Goal: Transaction & Acquisition: Purchase product/service

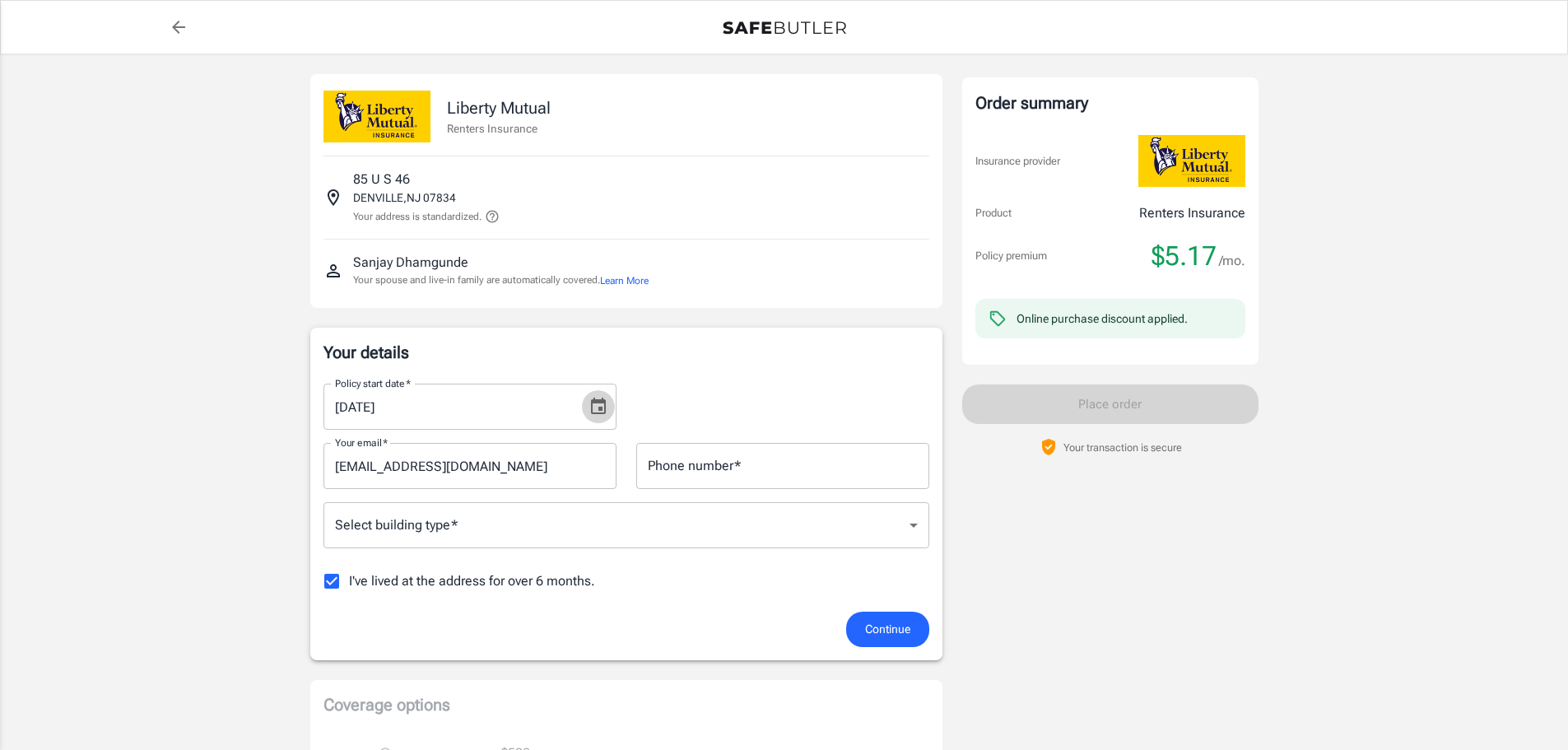
click at [599, 406] on icon "Choose date, selected date is Oct 12, 2025" at bounding box center [598, 406] width 19 height 19
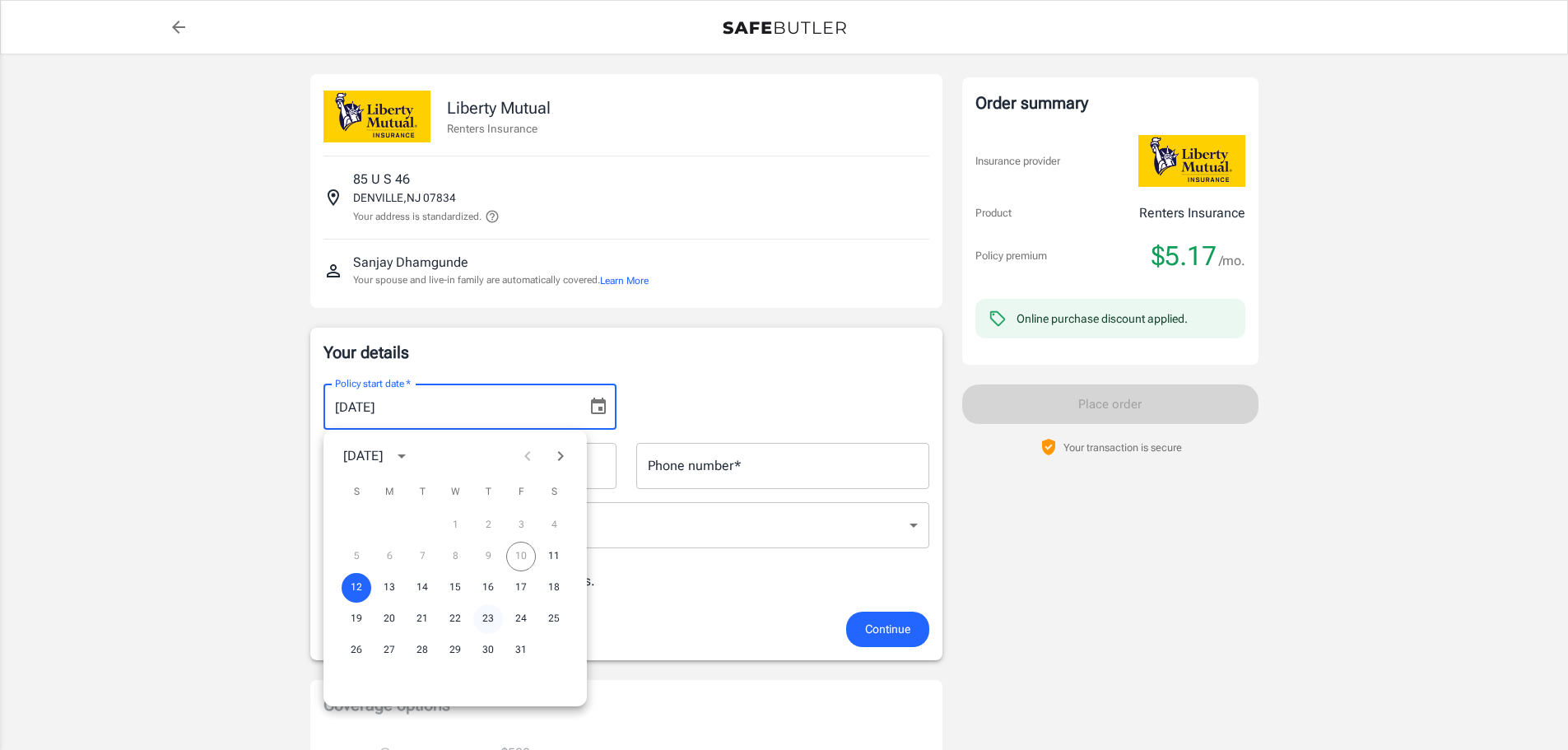
click at [486, 616] on button "23" at bounding box center [488, 619] width 29 height 29
type input "[DATE]"
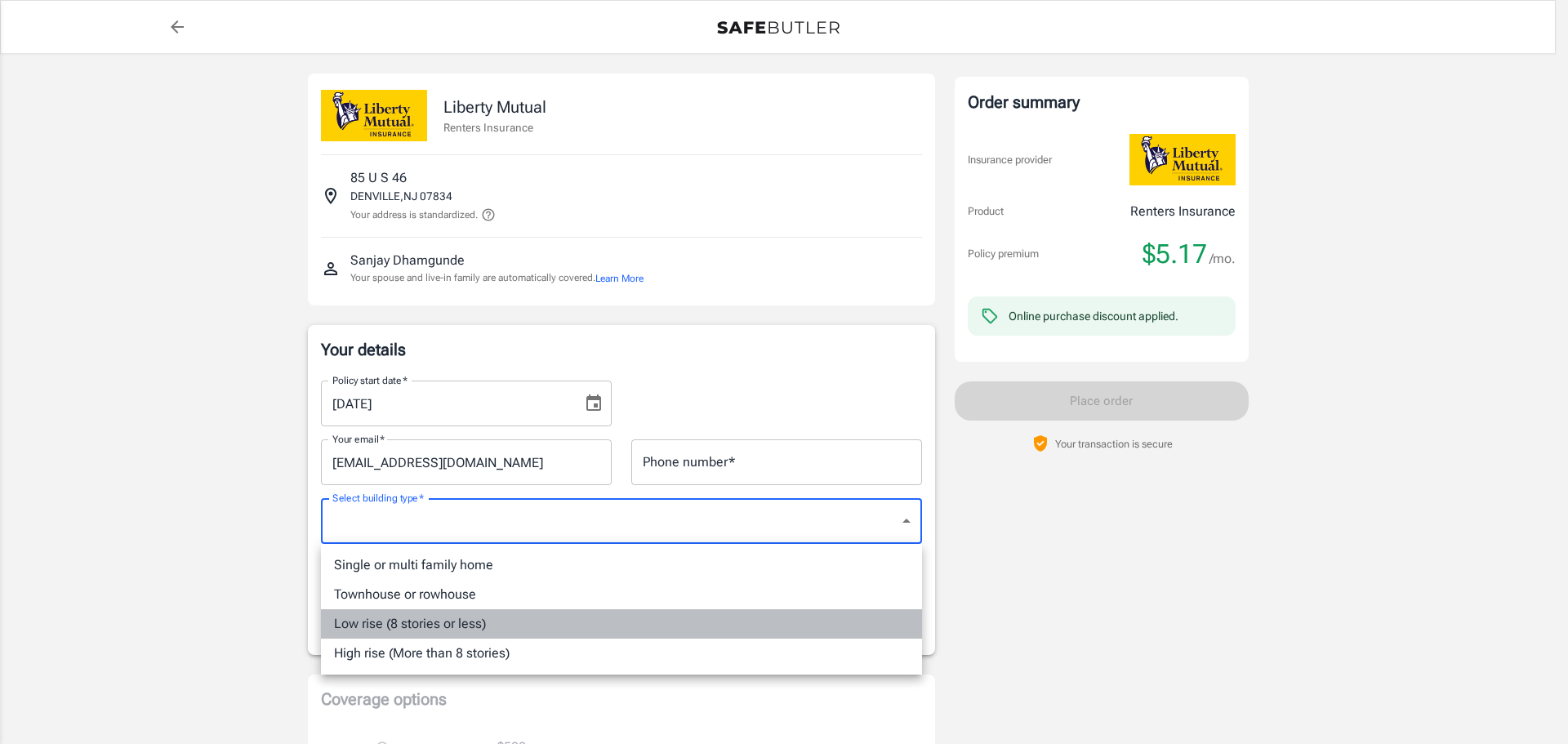
click at [565, 631] on li "Low rise (8 stories or less)" at bounding box center [621, 623] width 601 height 29
type input "lowrise"
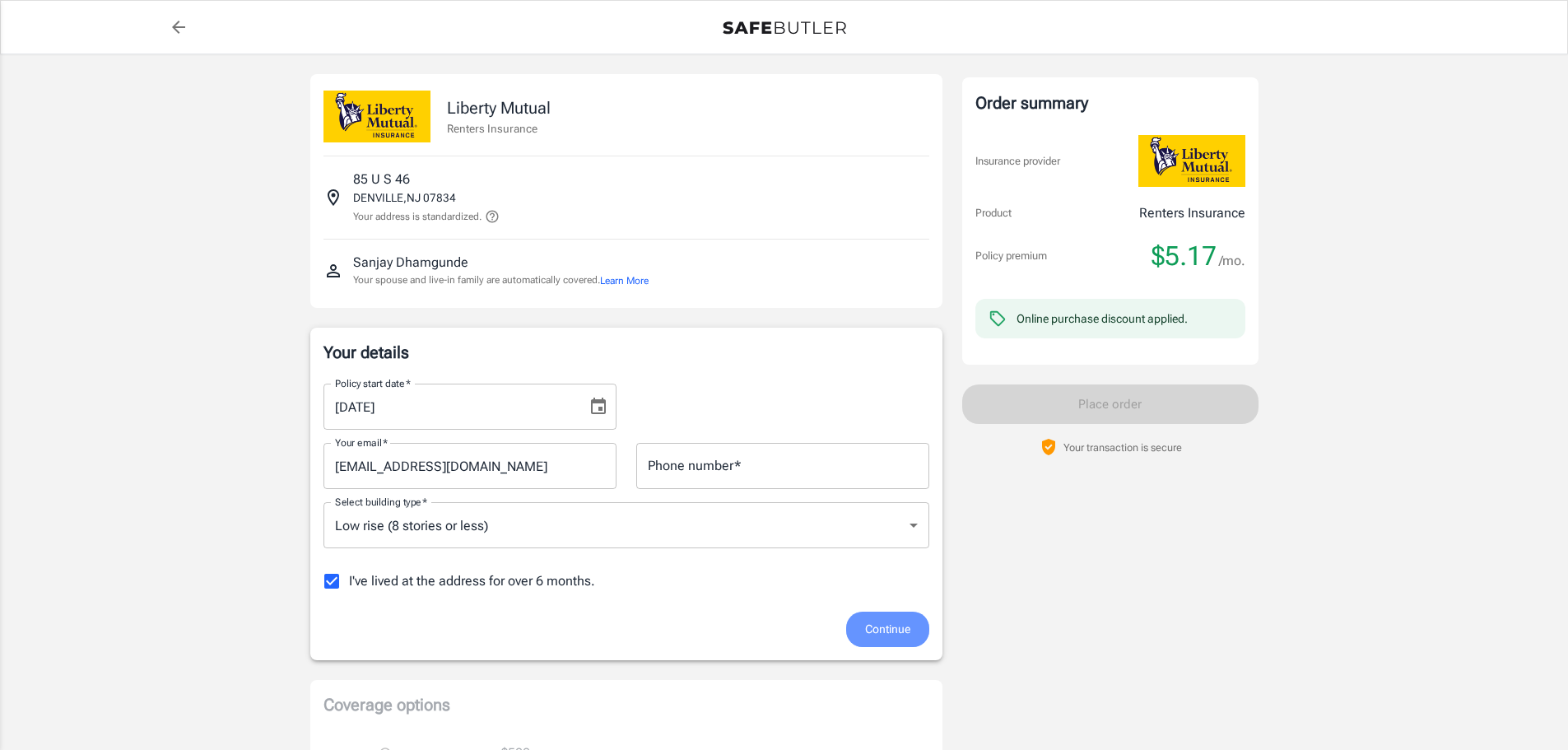
click at [892, 625] on span "Continue" at bounding box center [888, 629] width 45 height 20
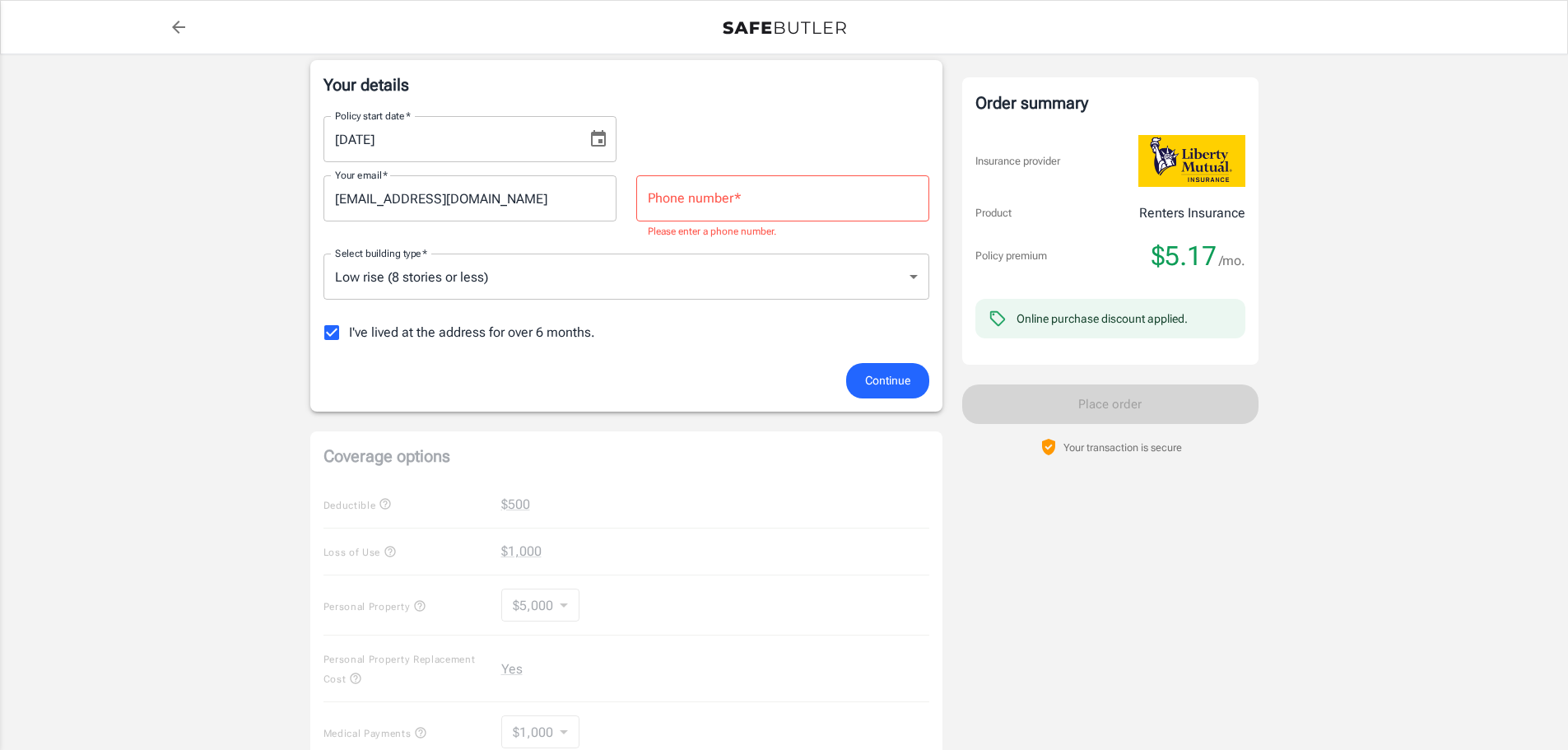
scroll to position [228, 0]
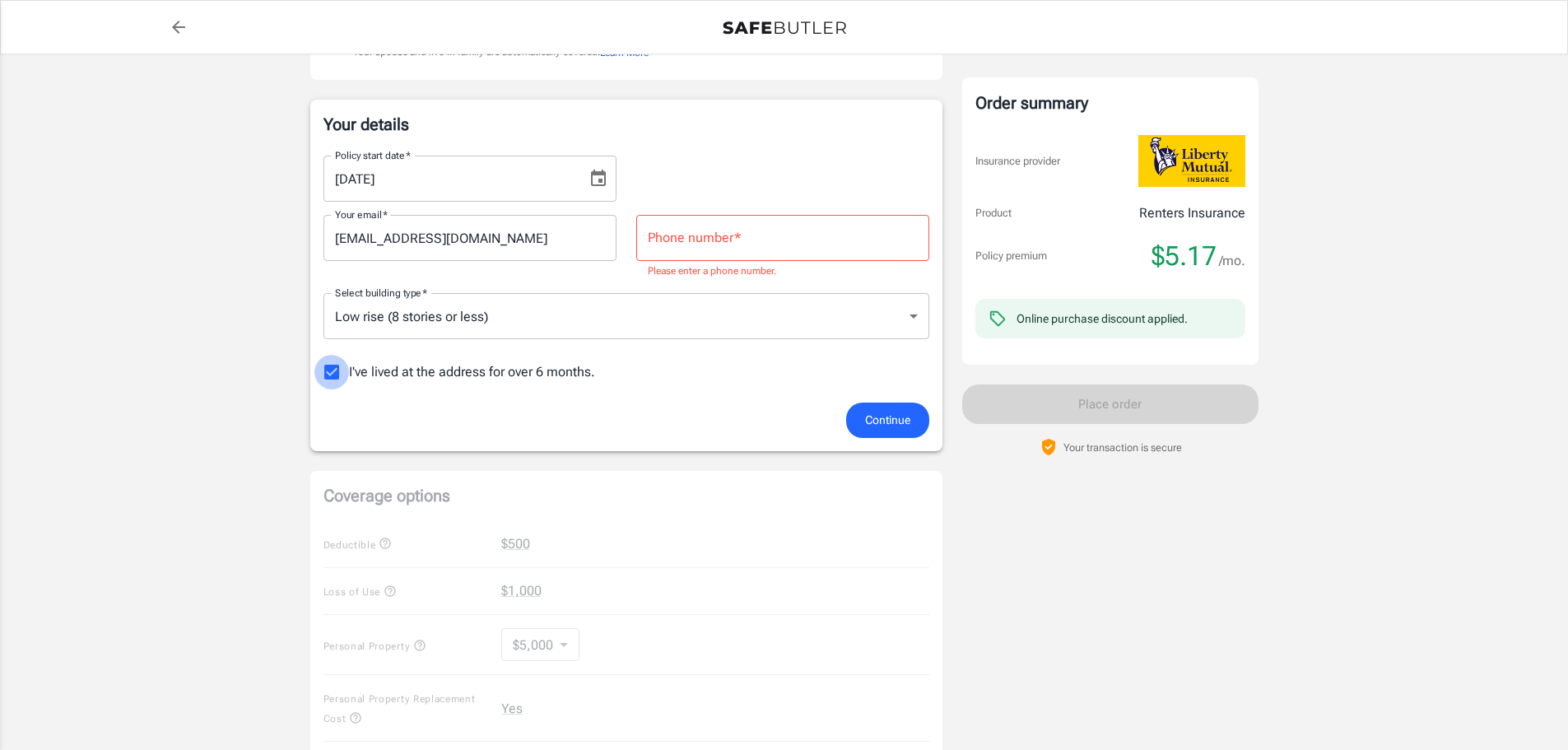
click at [337, 368] on input "I've lived at the address for over 6 months." at bounding box center [331, 372] width 34 height 34
checkbox input "false"
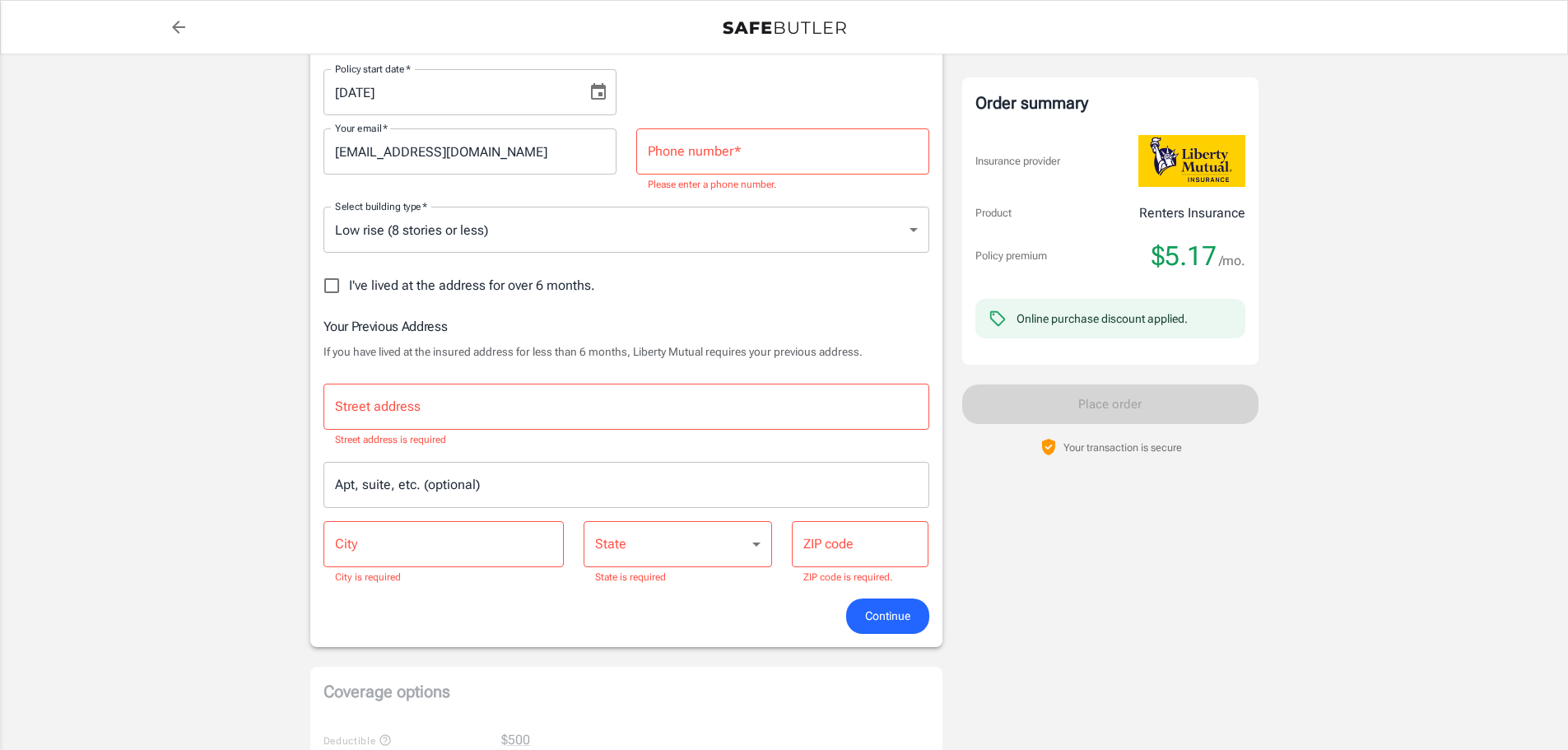
scroll to position [366, 0]
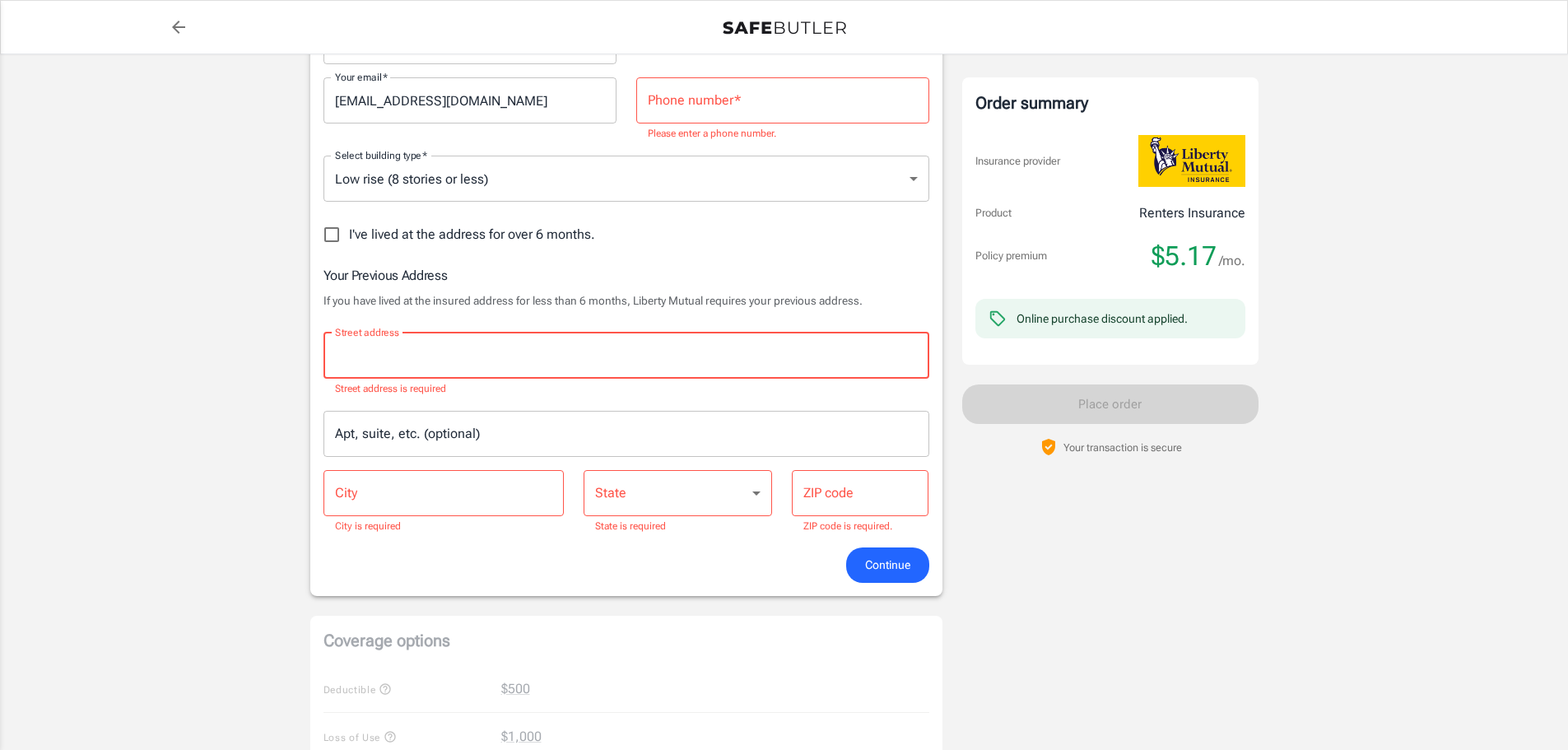
click at [588, 355] on input "Street address" at bounding box center [626, 355] width 591 height 31
type input "[STREET_ADDRESS][PERSON_NAME]"
type input "6475135991"
type input "Markham"
type input "L3S 4J1"
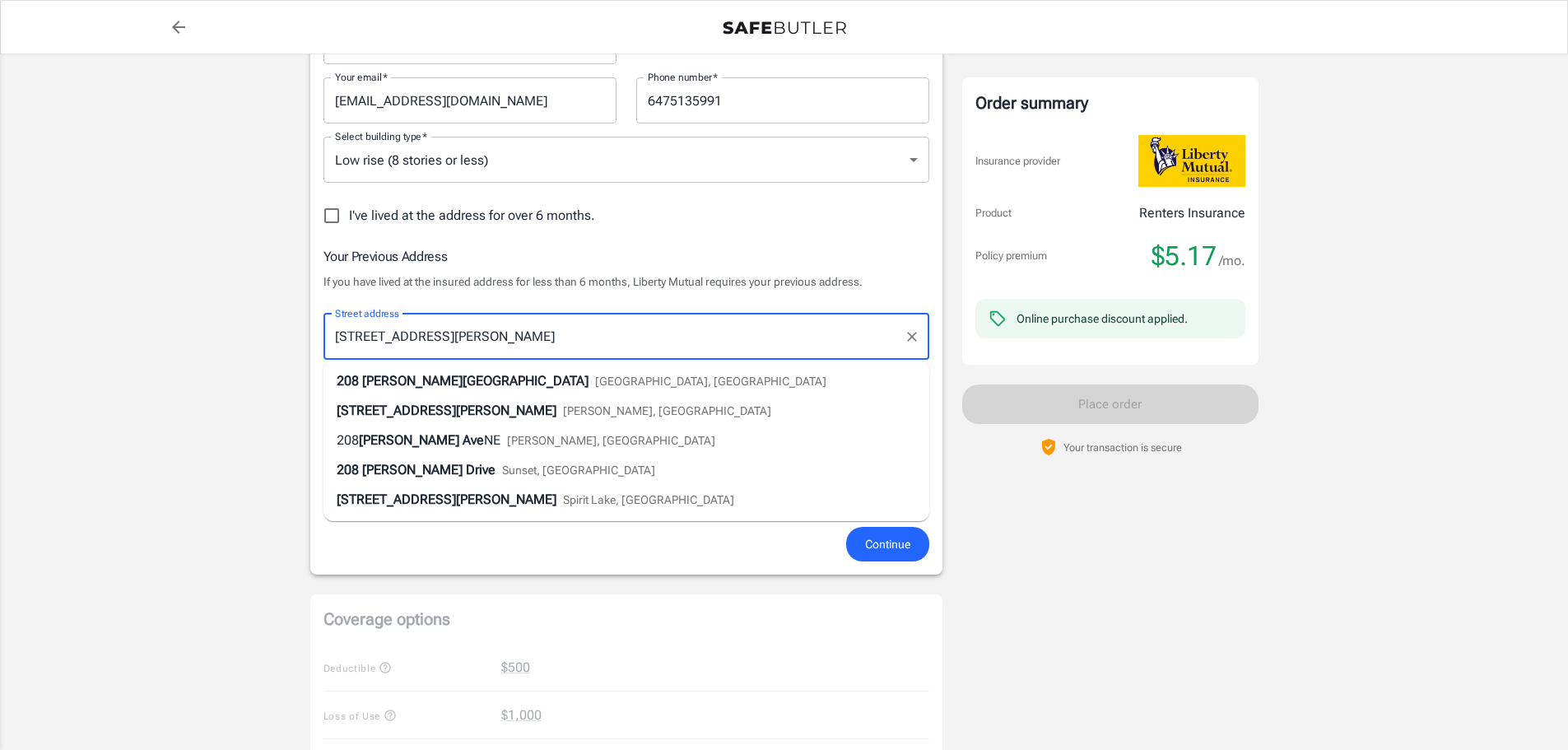
click at [1184, 532] on div "Order summary Insurance provider Product Renters Insurance Policy premium $5.17…" at bounding box center [1110, 552] width 296 height 1688
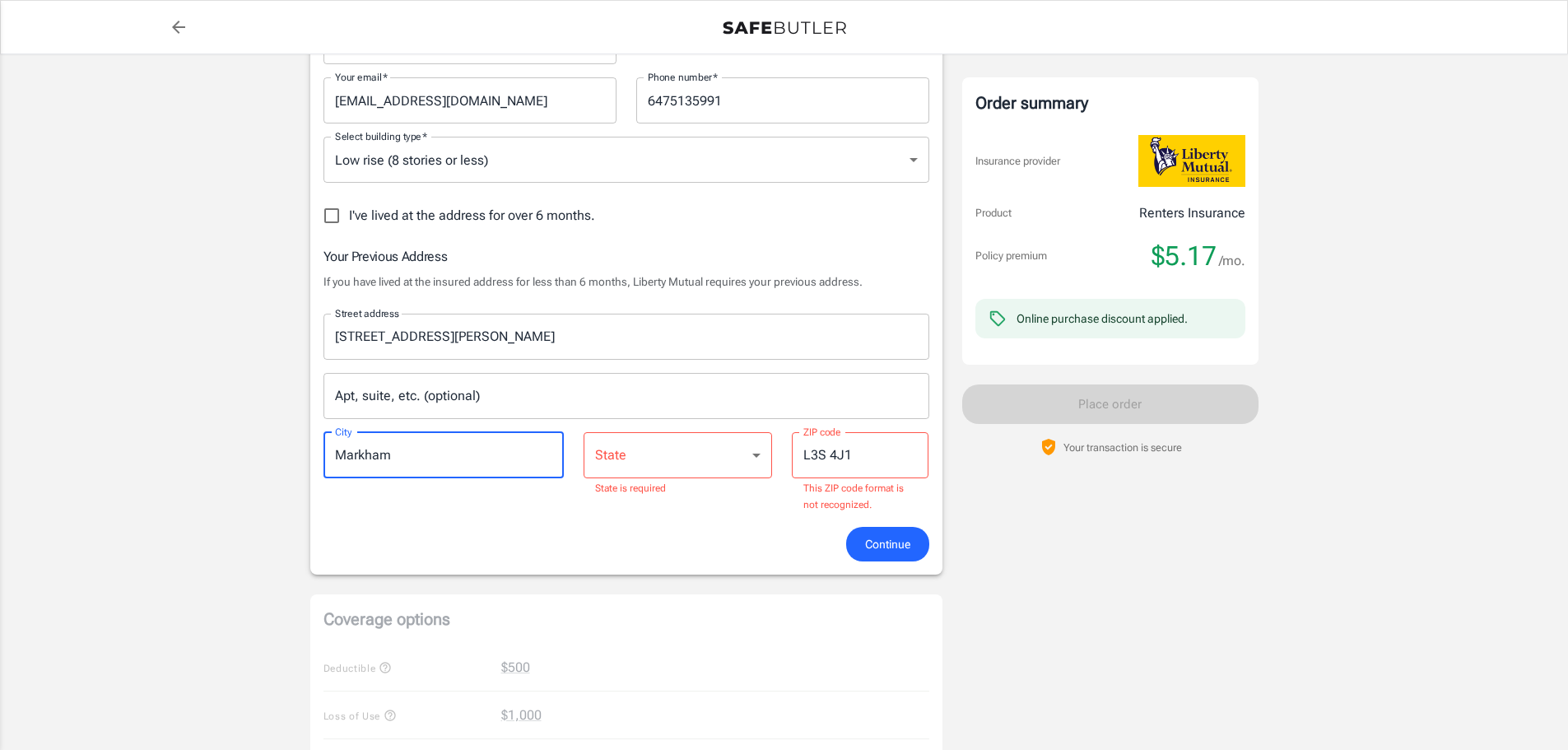
click at [473, 455] on input "Markham" at bounding box center [444, 455] width 241 height 46
click at [1077, 548] on div "Order summary Insurance provider Product Renters Insurance Policy premium $5.17…" at bounding box center [1110, 552] width 296 height 1688
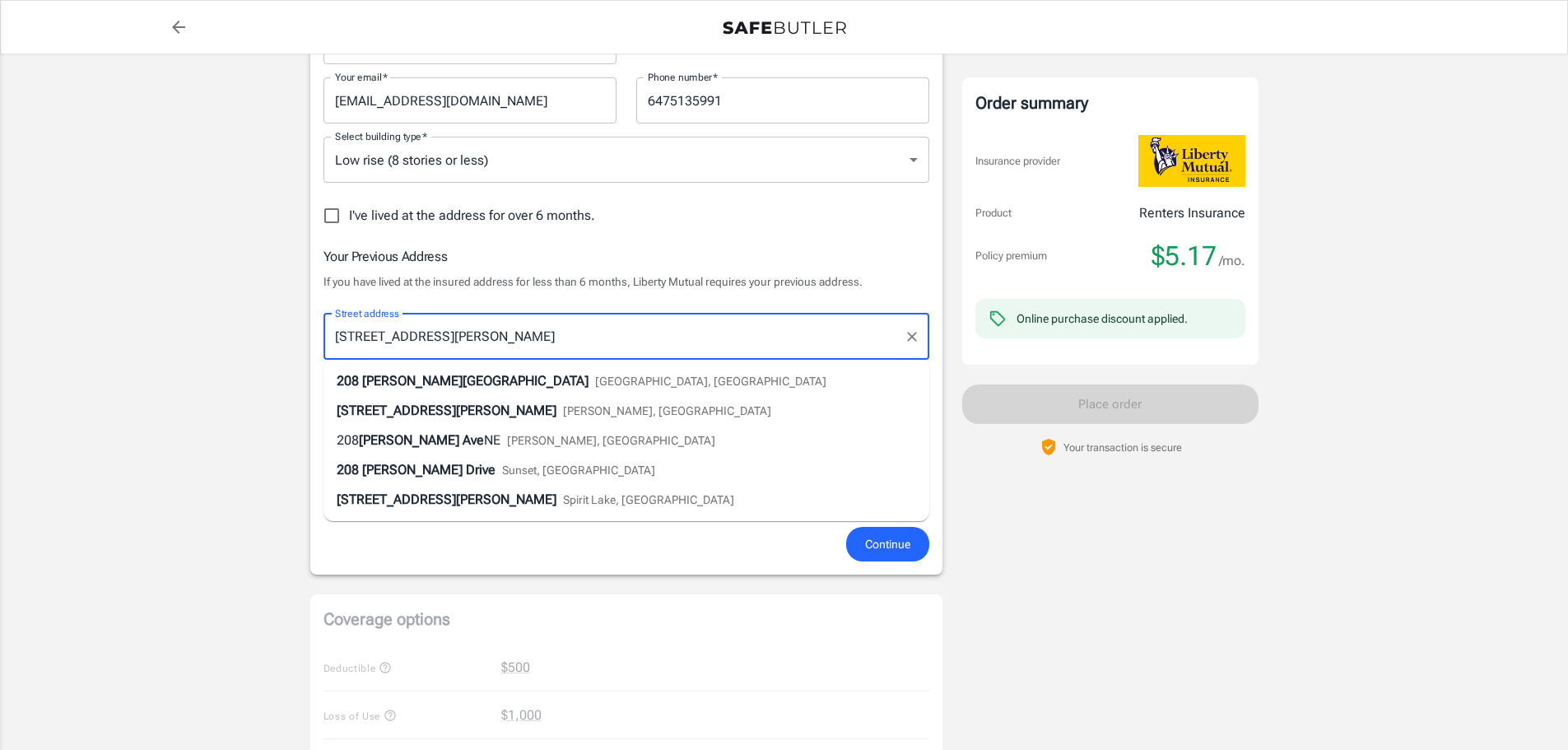
drag, startPoint x: 491, startPoint y: 336, endPoint x: 224, endPoint y: 318, distance: 267.6
click at [224, 318] on div "Policy premium $ 5.17 /mo Liberty Mutual Renters Insurance [STREET_ADDRESS] You…" at bounding box center [784, 552] width 1568 height 1727
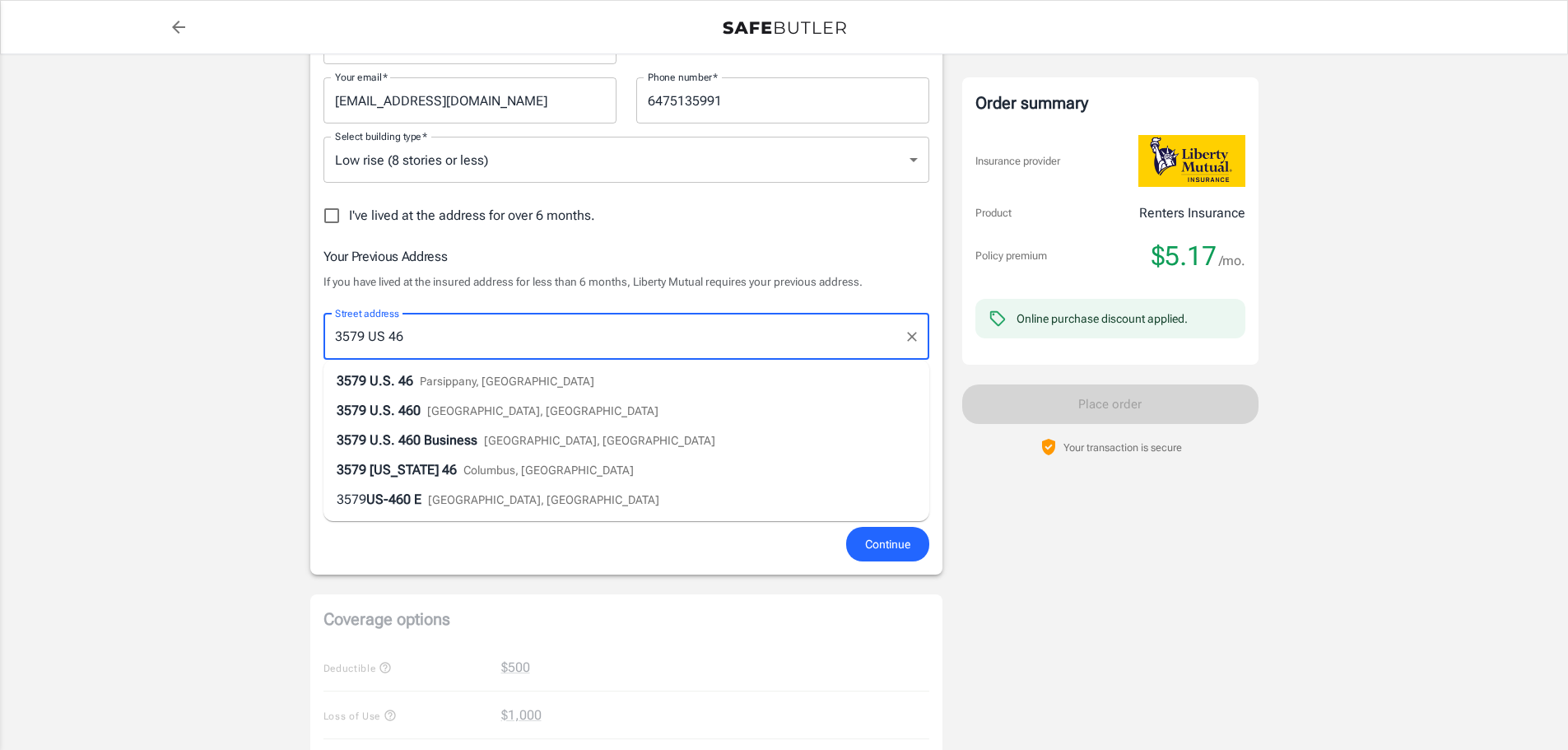
click at [425, 382] on span "Parsippany, [GEOGRAPHIC_DATA]" at bounding box center [507, 381] width 175 height 13
type input "3579 U.S. 46"
type input "Parsippany-[PERSON_NAME][GEOGRAPHIC_DATA]"
select select "NJ"
type input "07054"
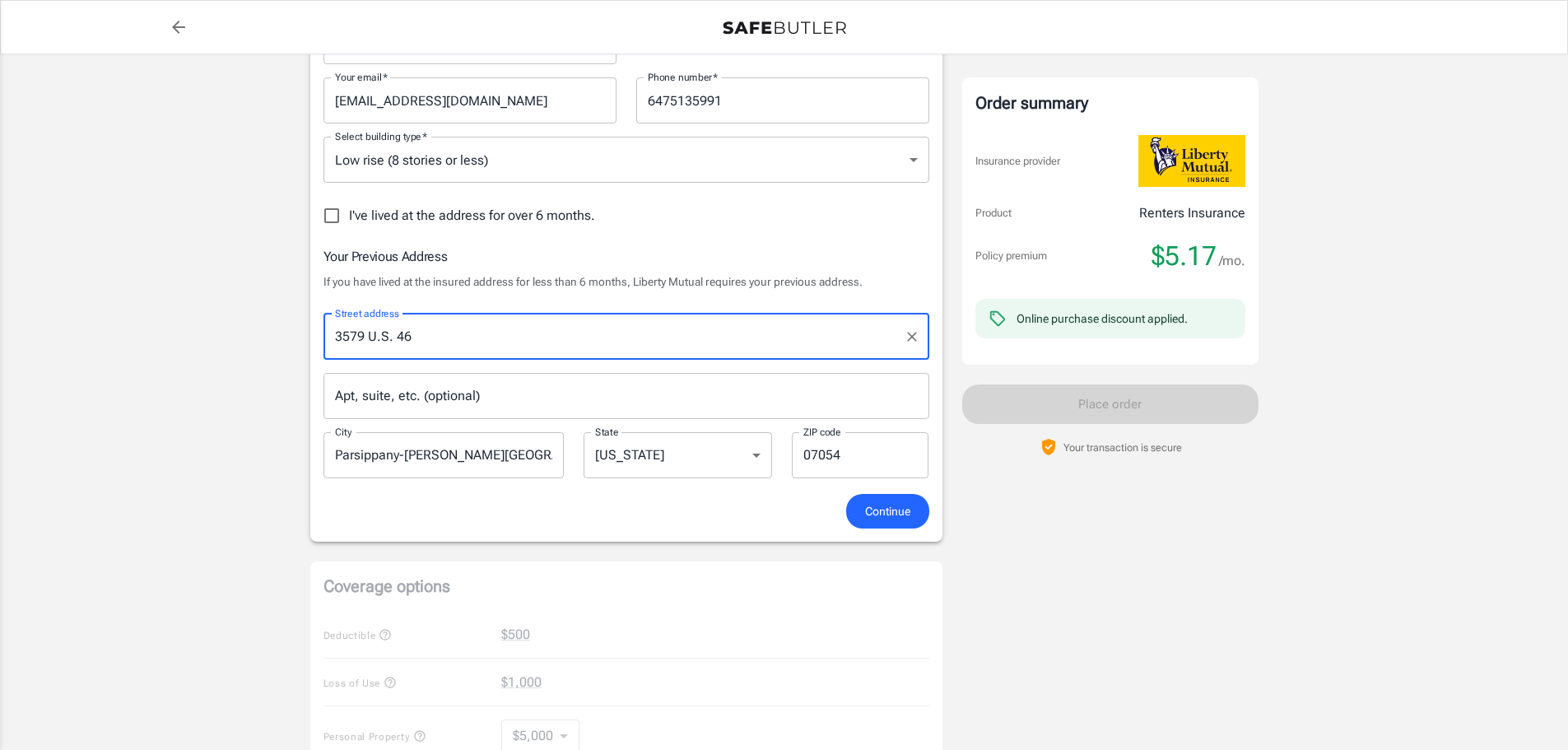
type input "3579 U.S. 46"
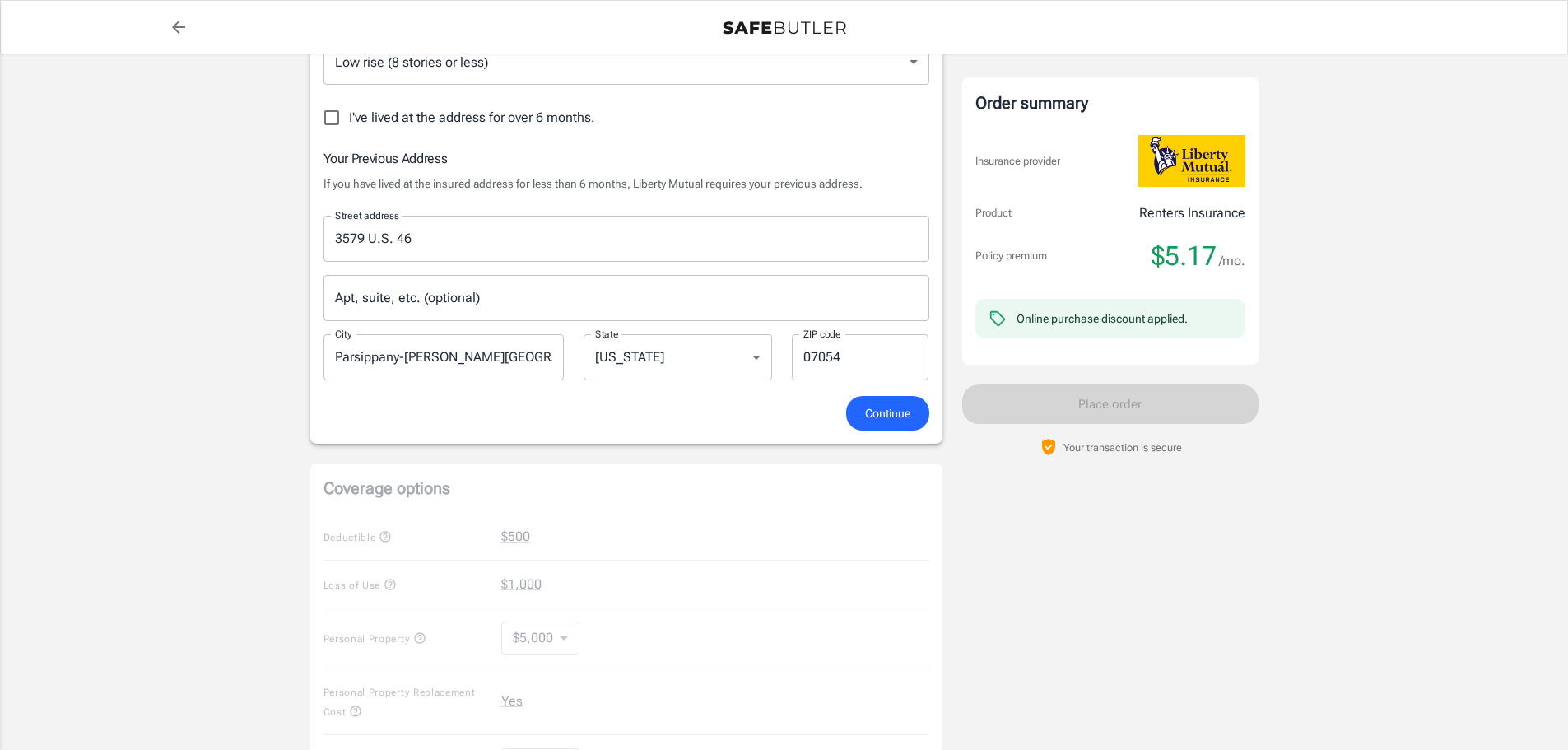
scroll to position [503, 0]
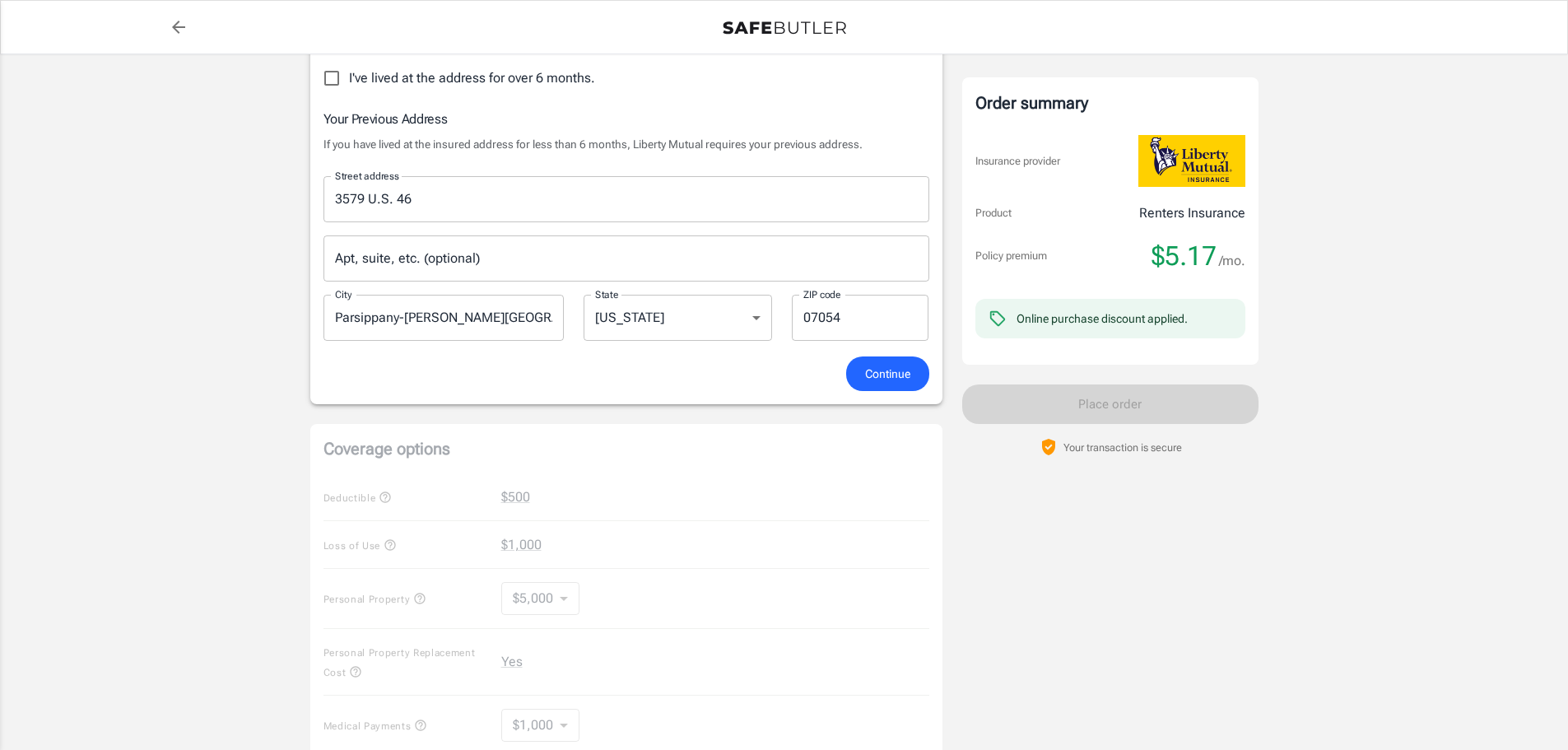
click at [879, 373] on span "Continue" at bounding box center [888, 374] width 45 height 20
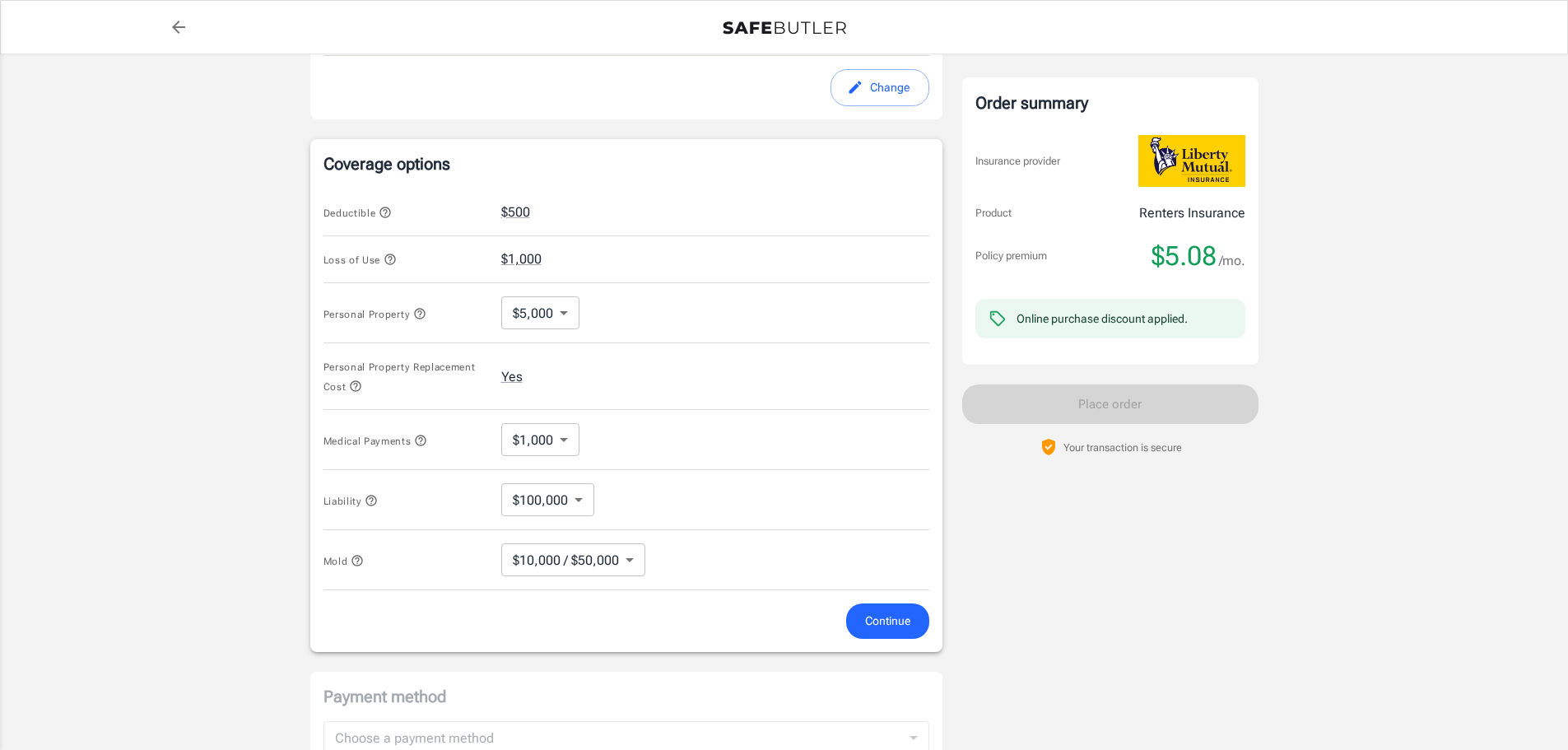
scroll to position [623, 0]
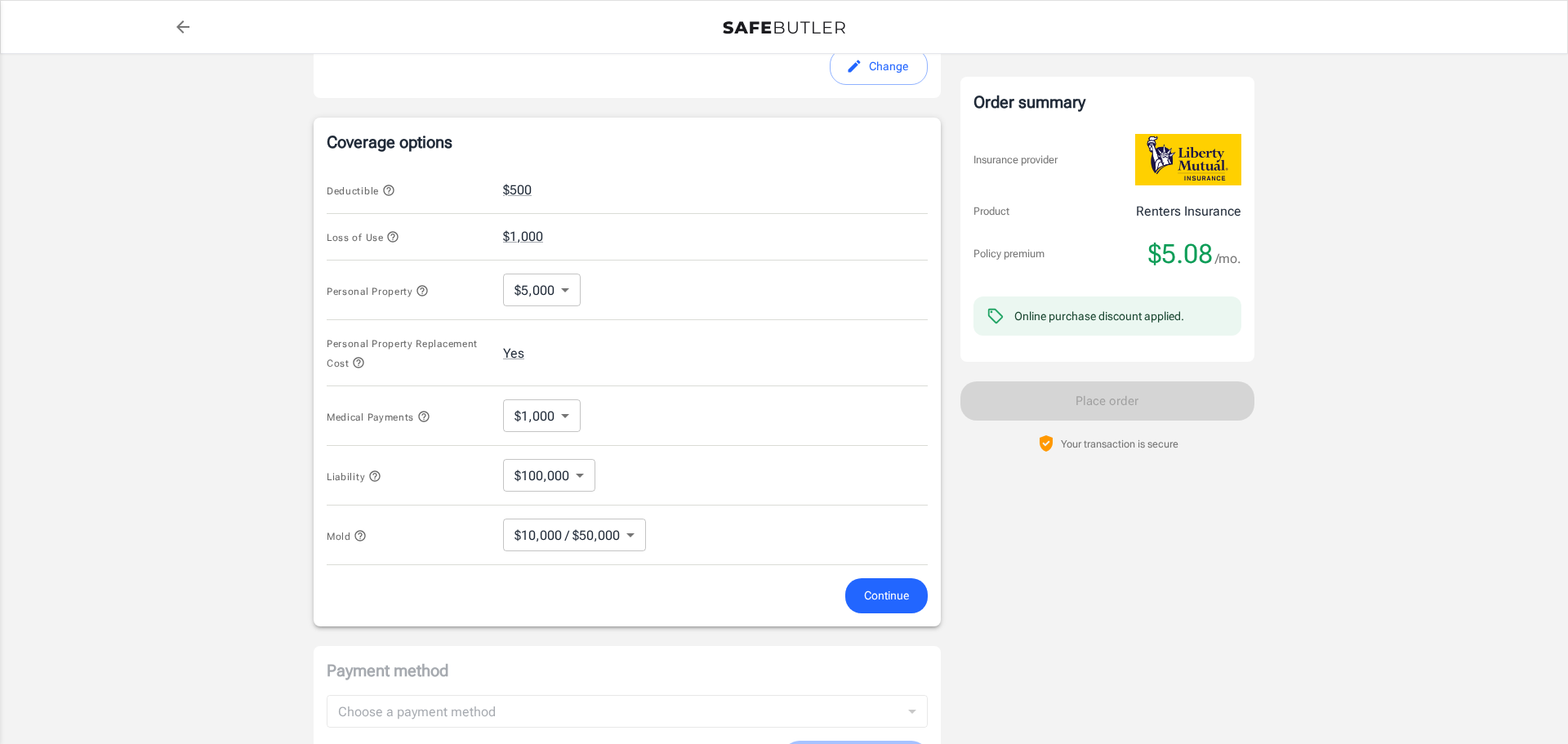
click at [559, 290] on body "Policy premium $ 5.08 /mo Liberty Mutual Renters Insurance [STREET_ADDRESS] You…" at bounding box center [784, 214] width 1568 height 1665
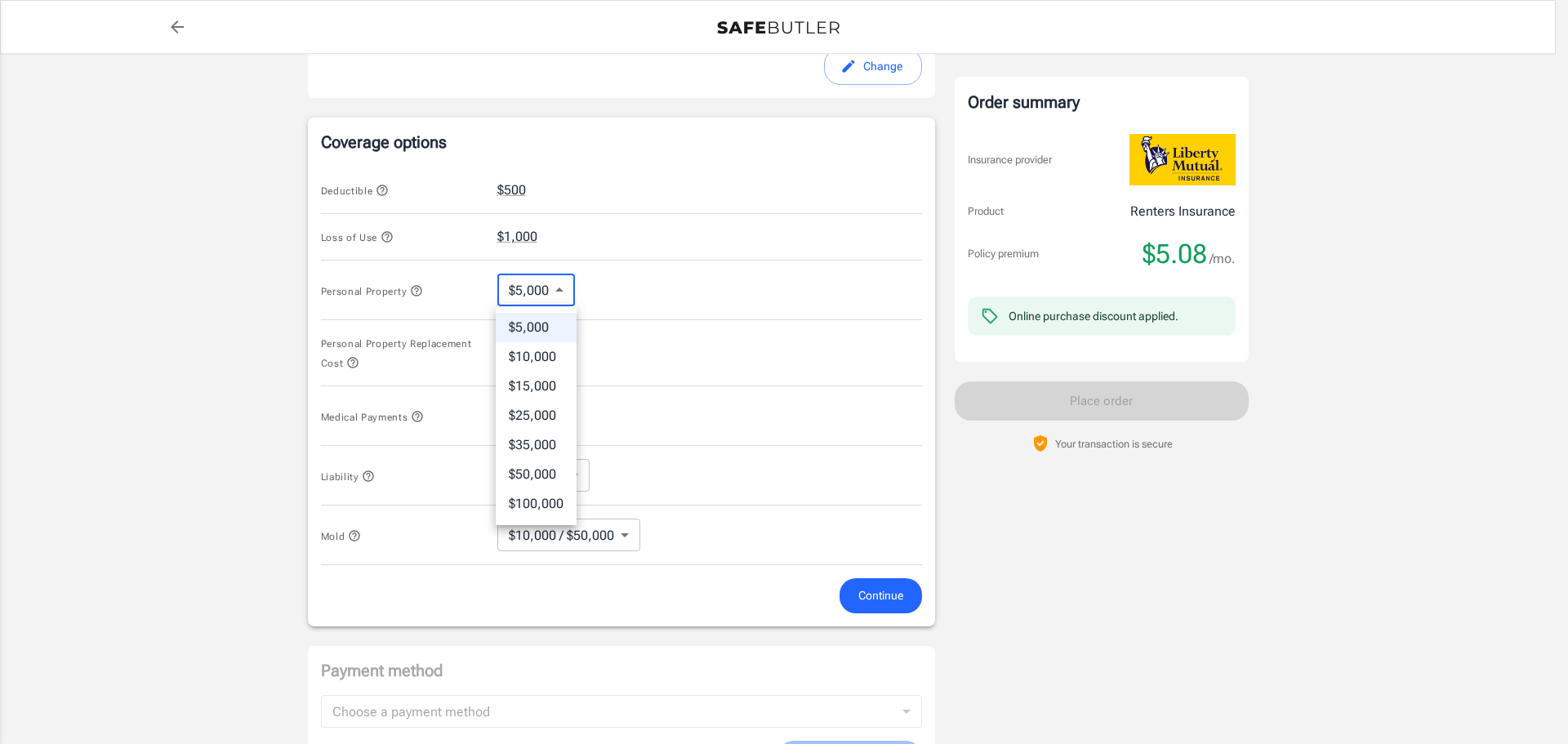
click at [550, 324] on li "$5,000" at bounding box center [535, 327] width 81 height 29
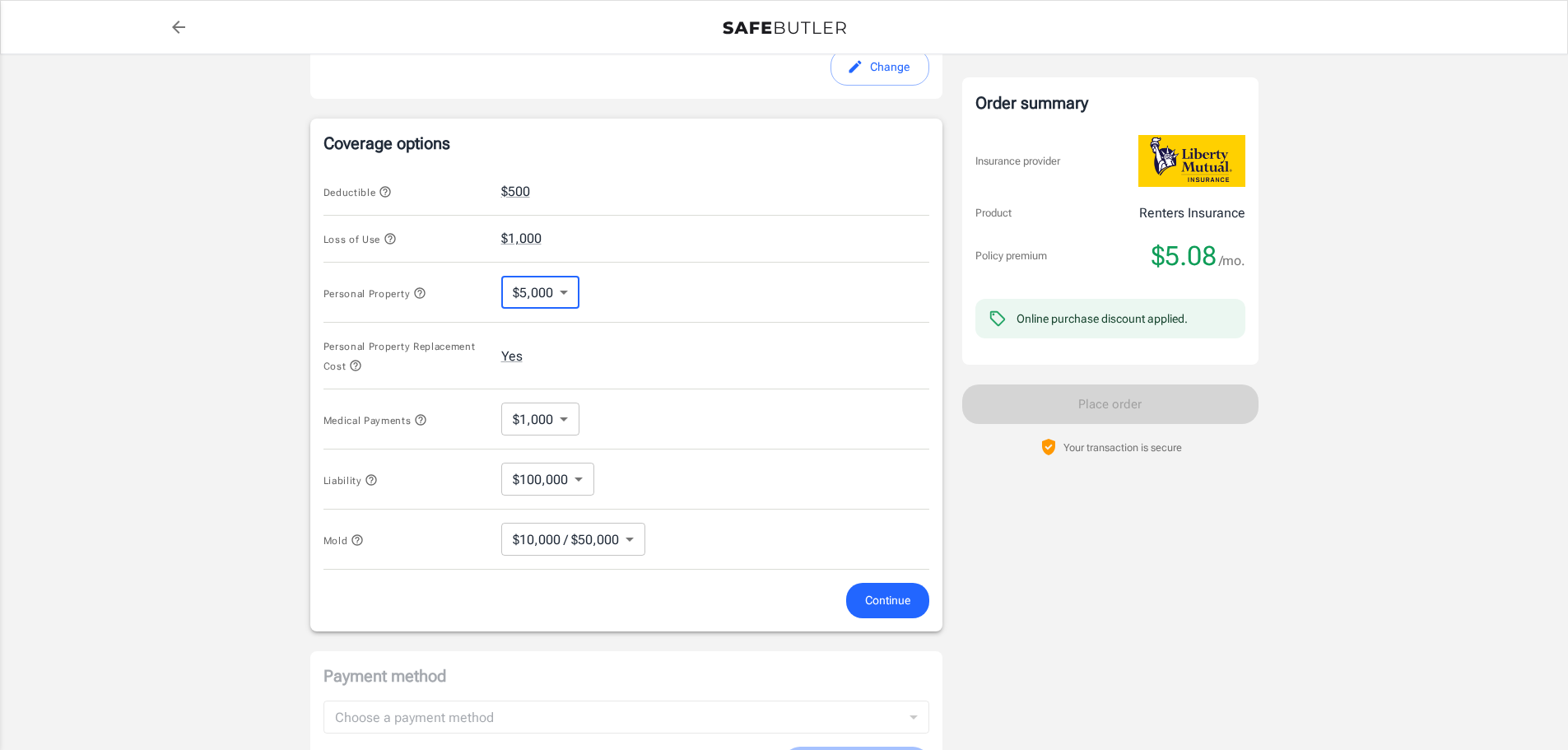
scroll to position [760, 0]
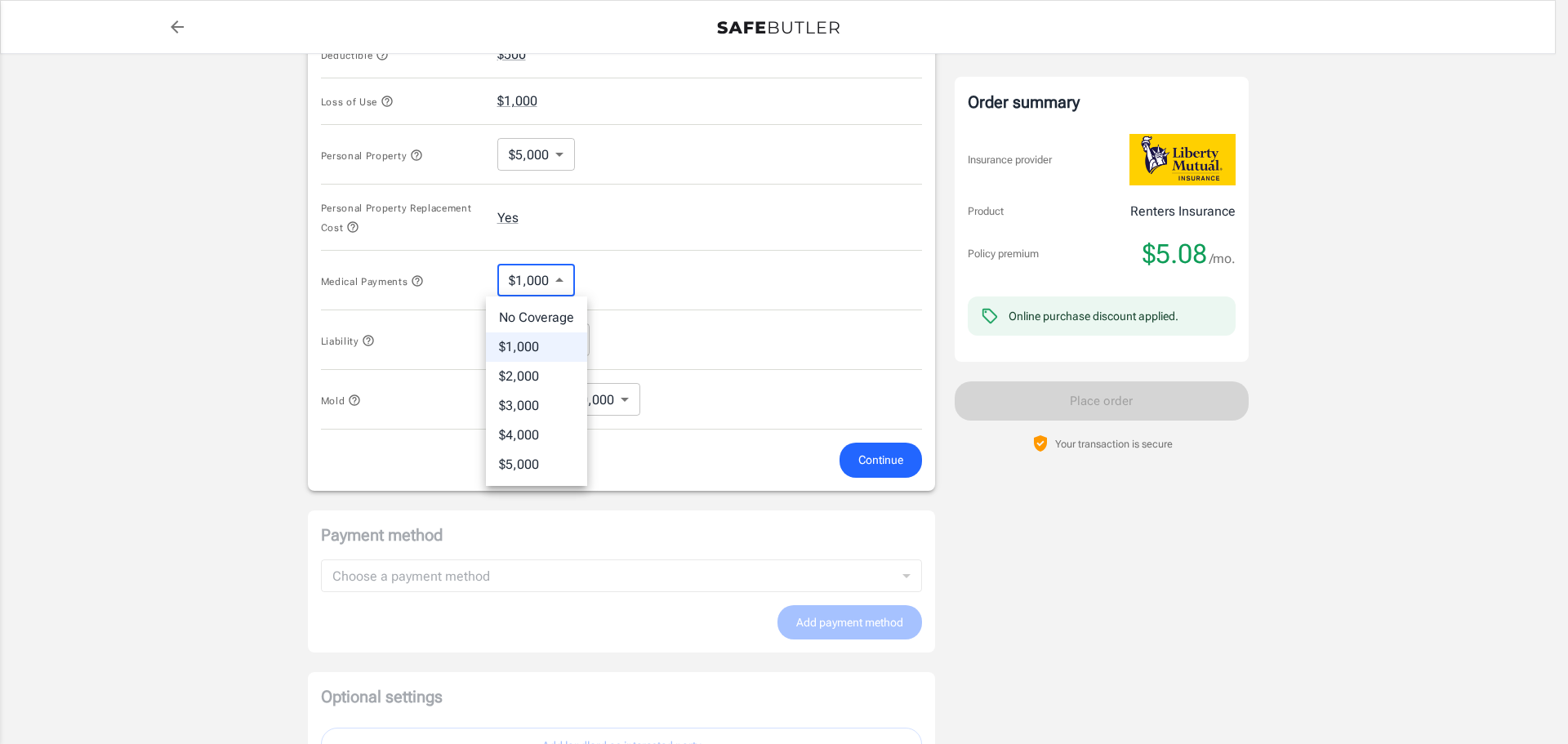
click at [558, 280] on body "Policy premium $ 5.08 /mo Liberty Mutual Renters Insurance [STREET_ADDRESS] You…" at bounding box center [784, 78] width 1568 height 1665
click at [560, 319] on li "No Coverage" at bounding box center [535, 317] width 101 height 29
type input "No Coverage"
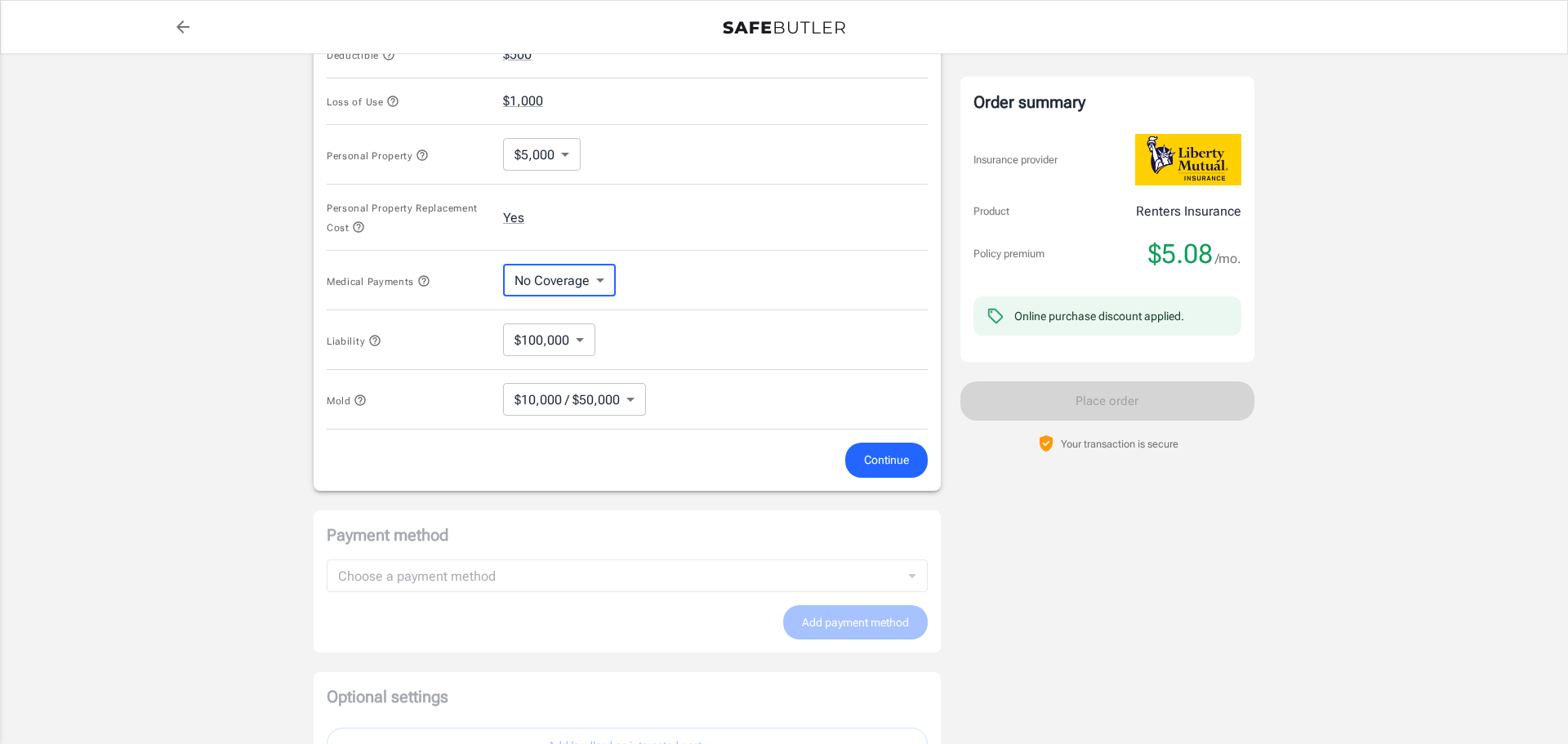
click at [570, 338] on body "Policy premium $ 5.08 /mo Liberty Mutual Renters Insurance [STREET_ADDRESS] You…" at bounding box center [784, 78] width 1568 height 1665
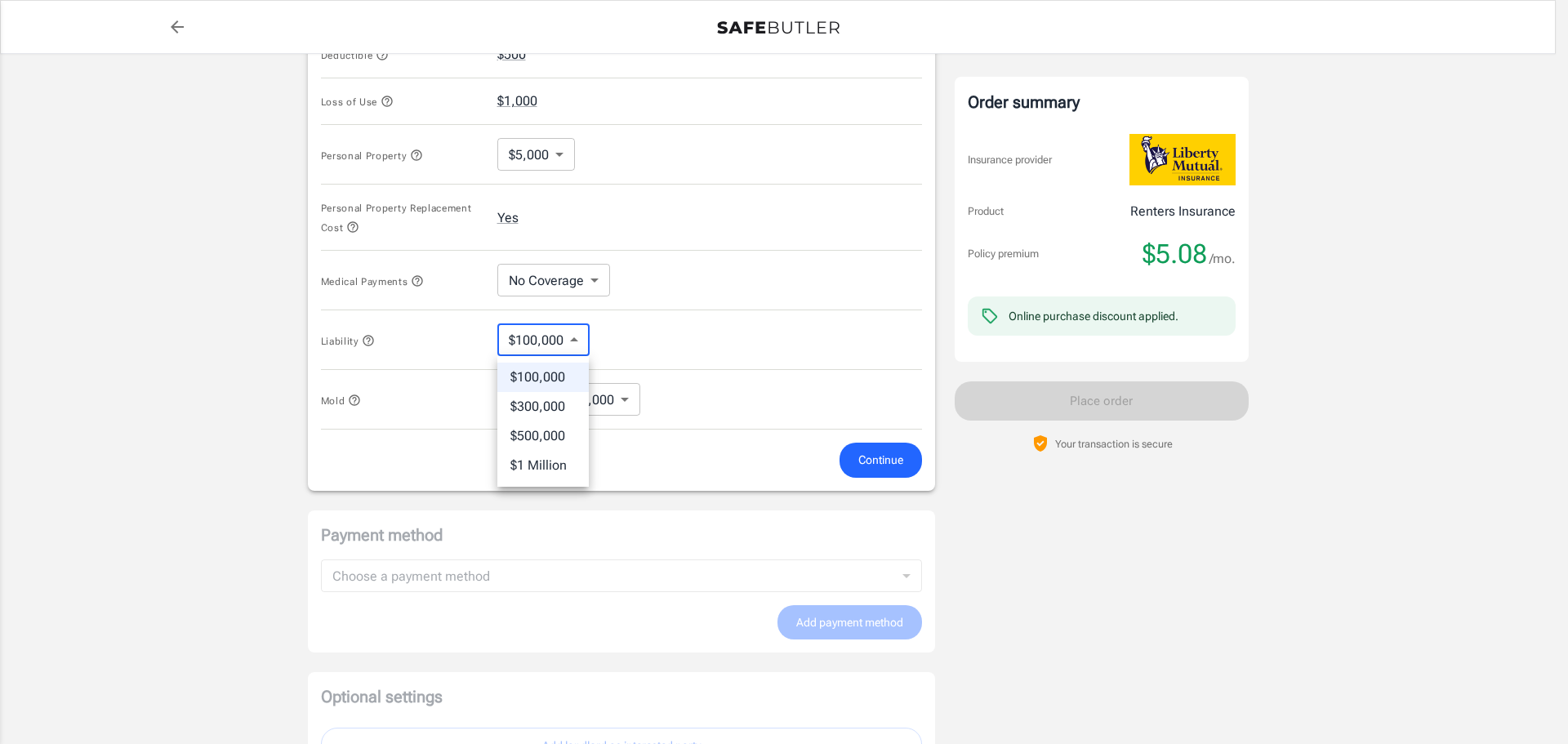
click at [631, 343] on div at bounding box center [784, 372] width 1568 height 744
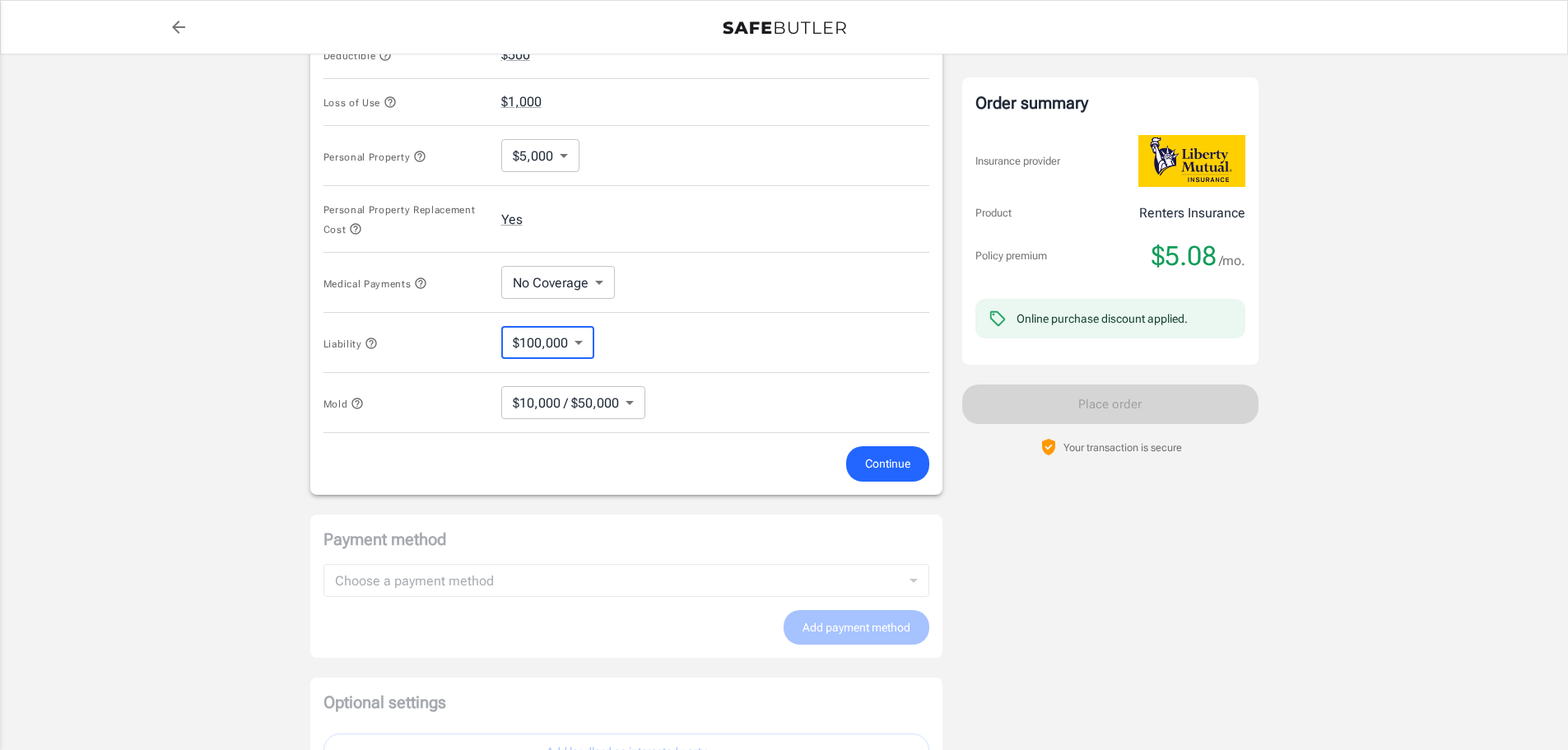
click at [626, 403] on body "Policy premium $ 5.08 /mo Liberty Mutual Renters Insurance [STREET_ADDRESS] You…" at bounding box center [784, 79] width 1568 height 1678
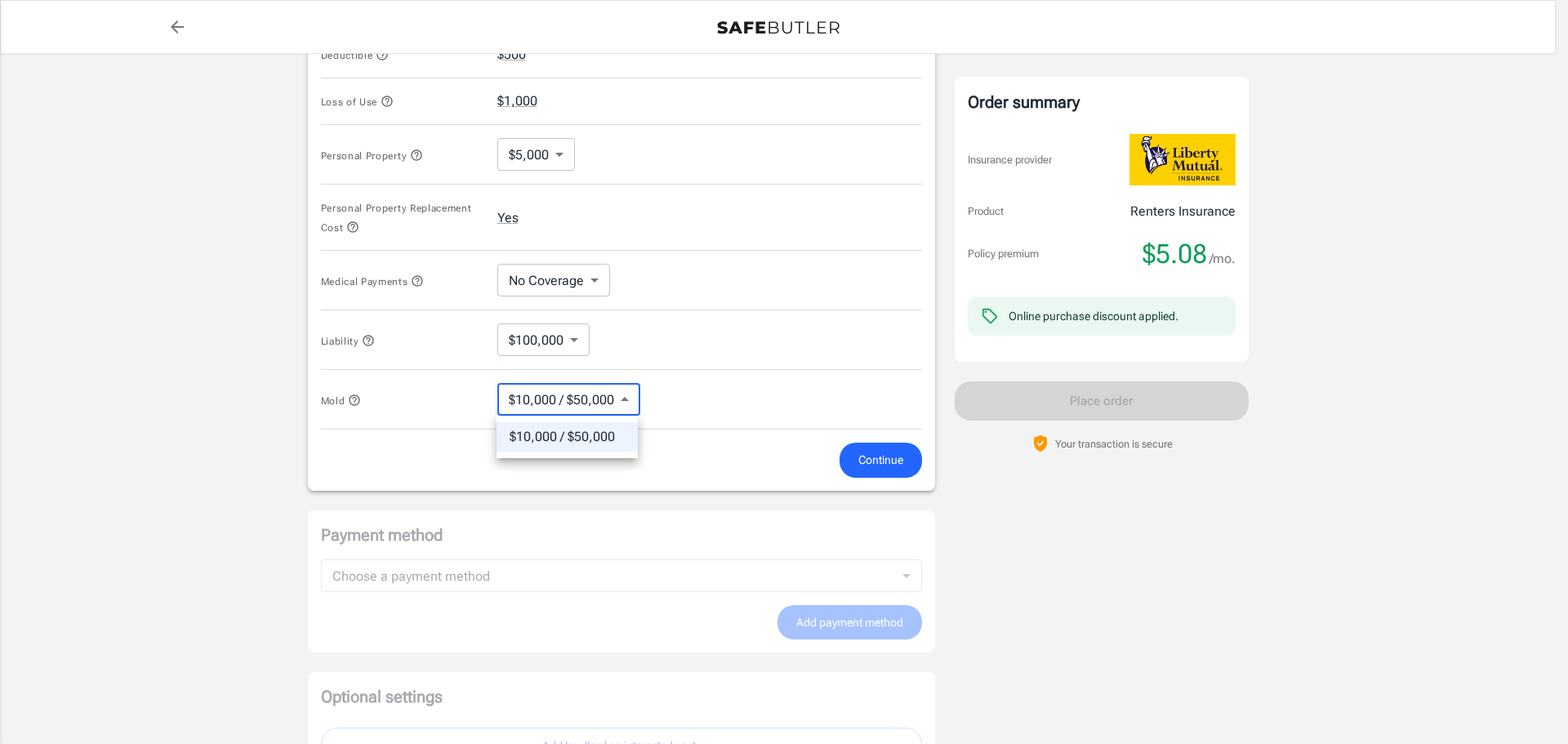
click at [705, 381] on div at bounding box center [784, 372] width 1568 height 744
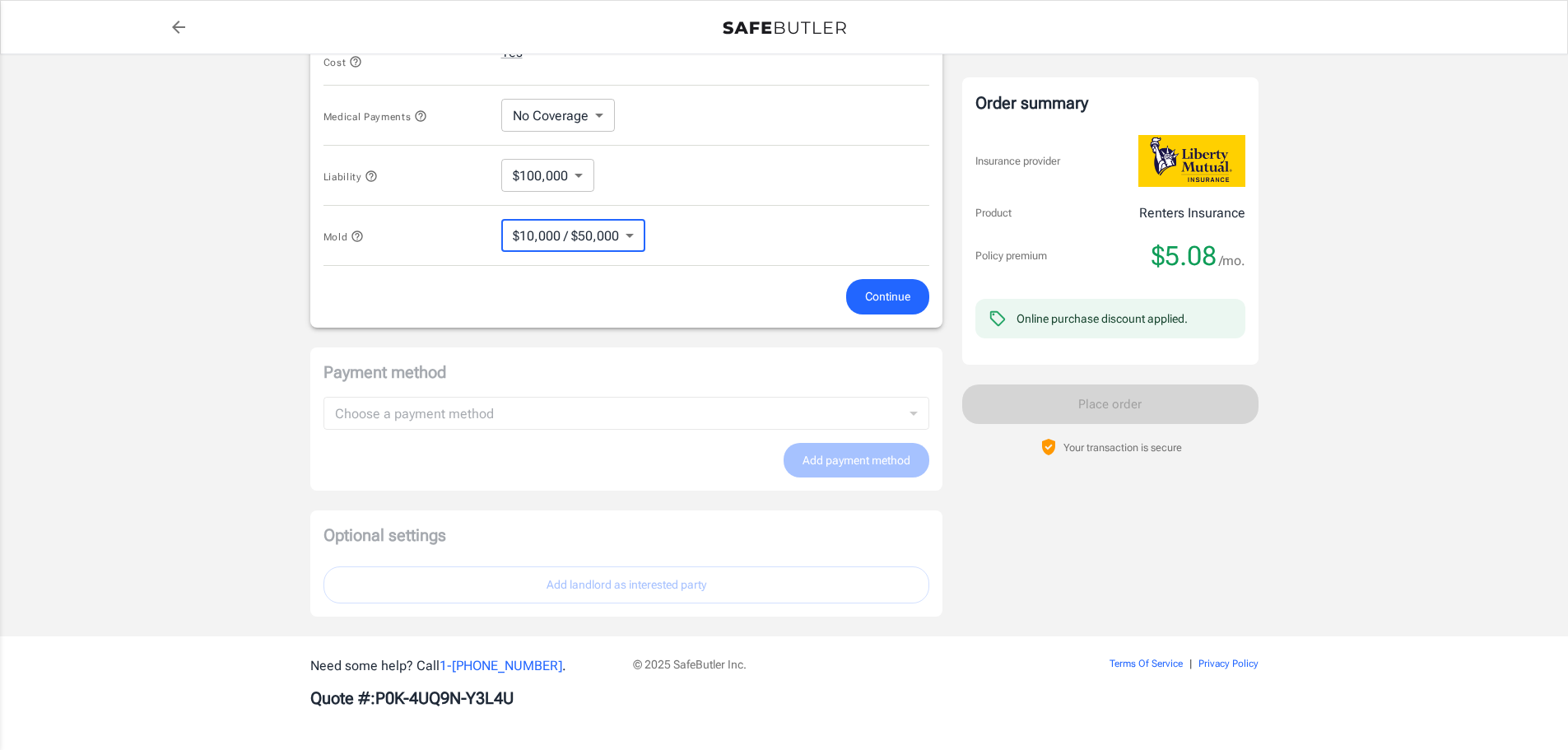
scroll to position [928, 0]
click at [898, 288] on span "Continue" at bounding box center [888, 295] width 45 height 20
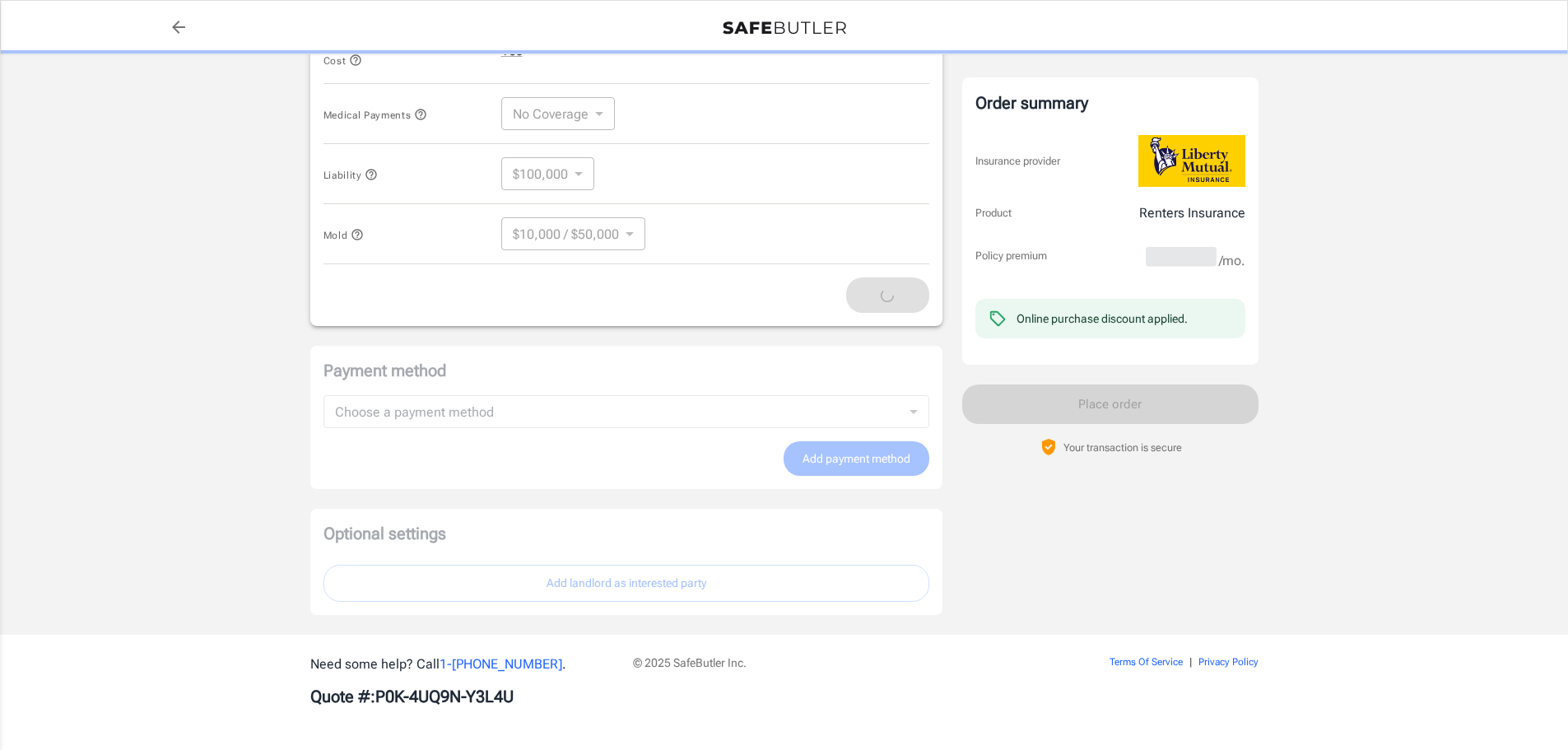
scroll to position [880, 0]
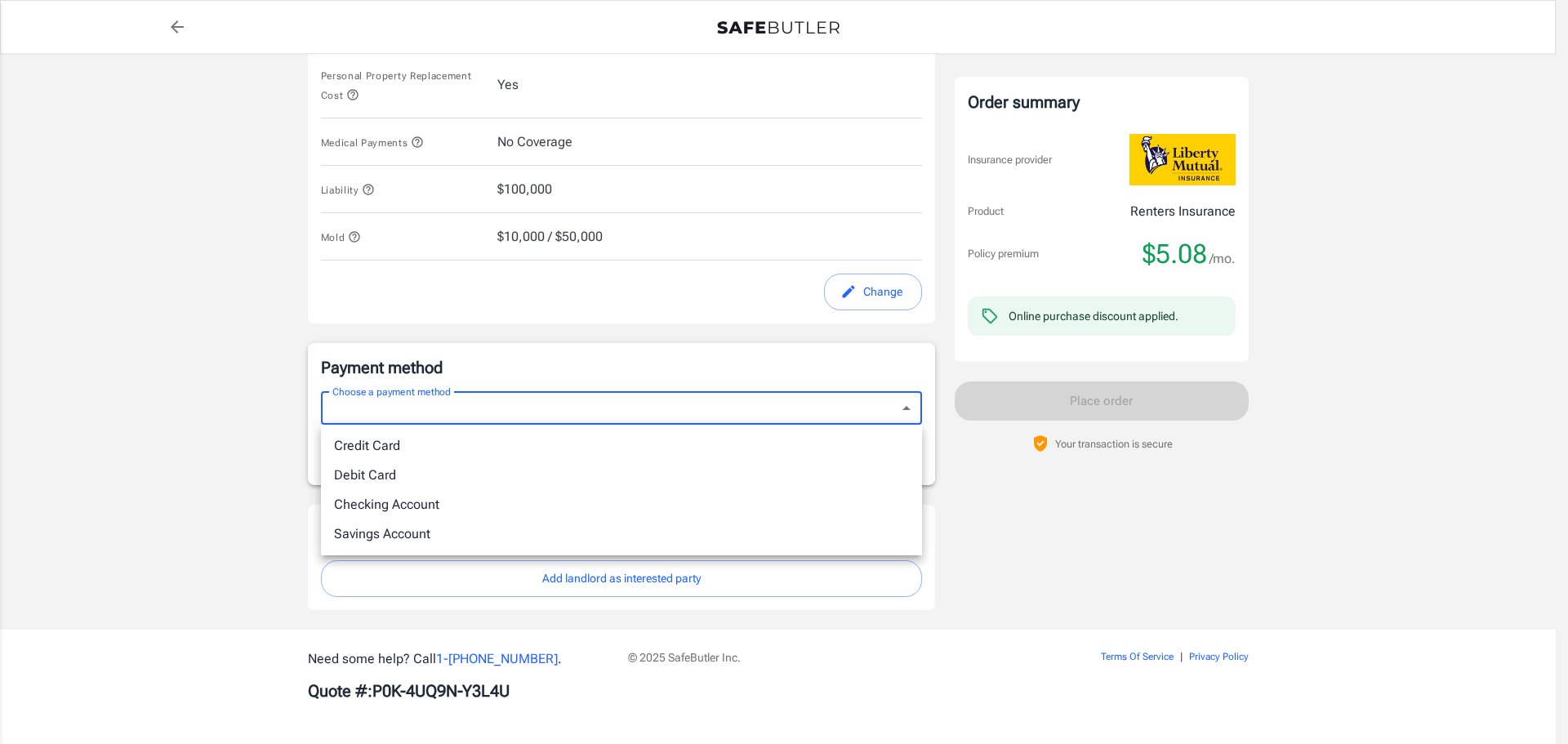
click at [434, 447] on li "Credit Card" at bounding box center [621, 445] width 601 height 29
type input "credit"
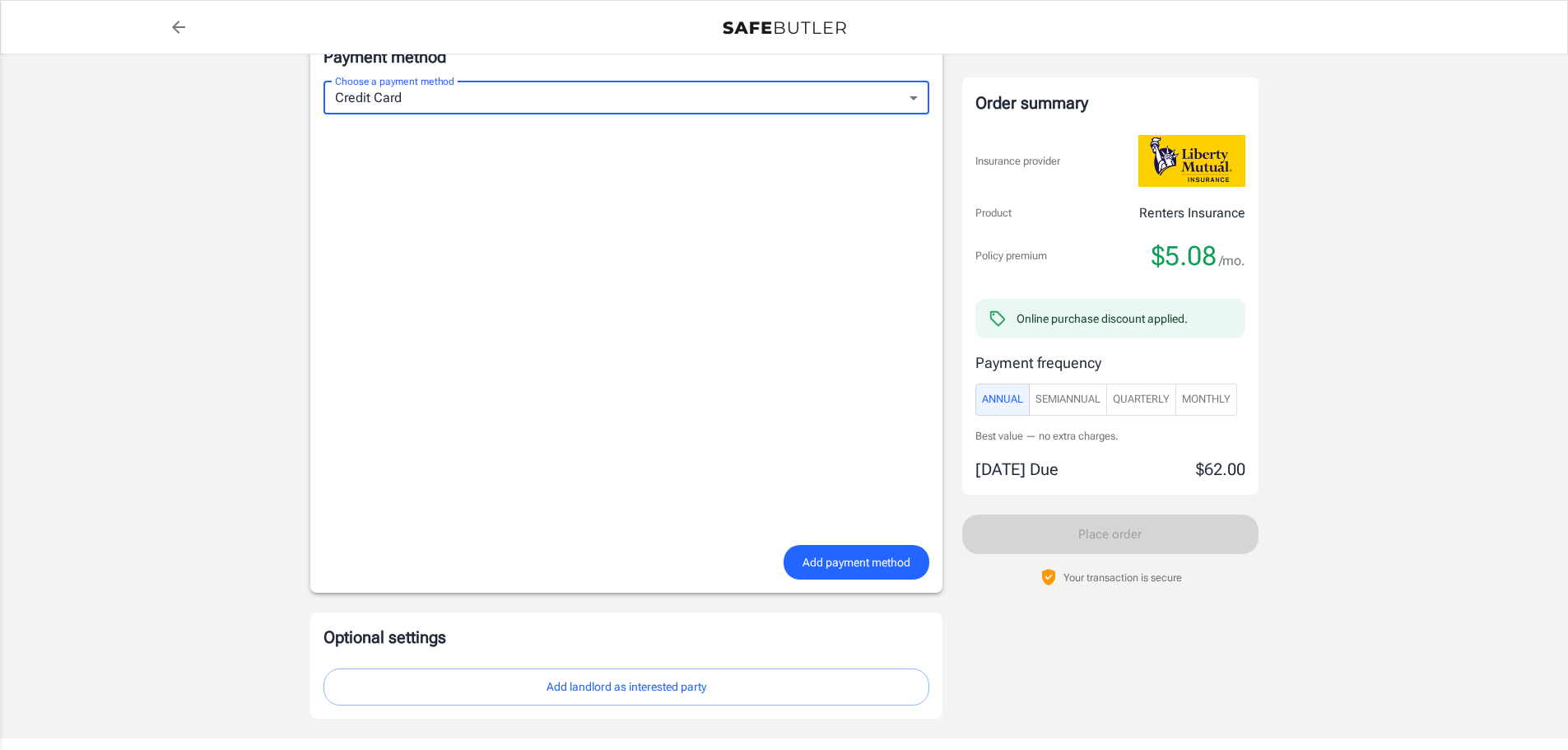
scroll to position [1154, 0]
